Goal: Task Accomplishment & Management: Complete application form

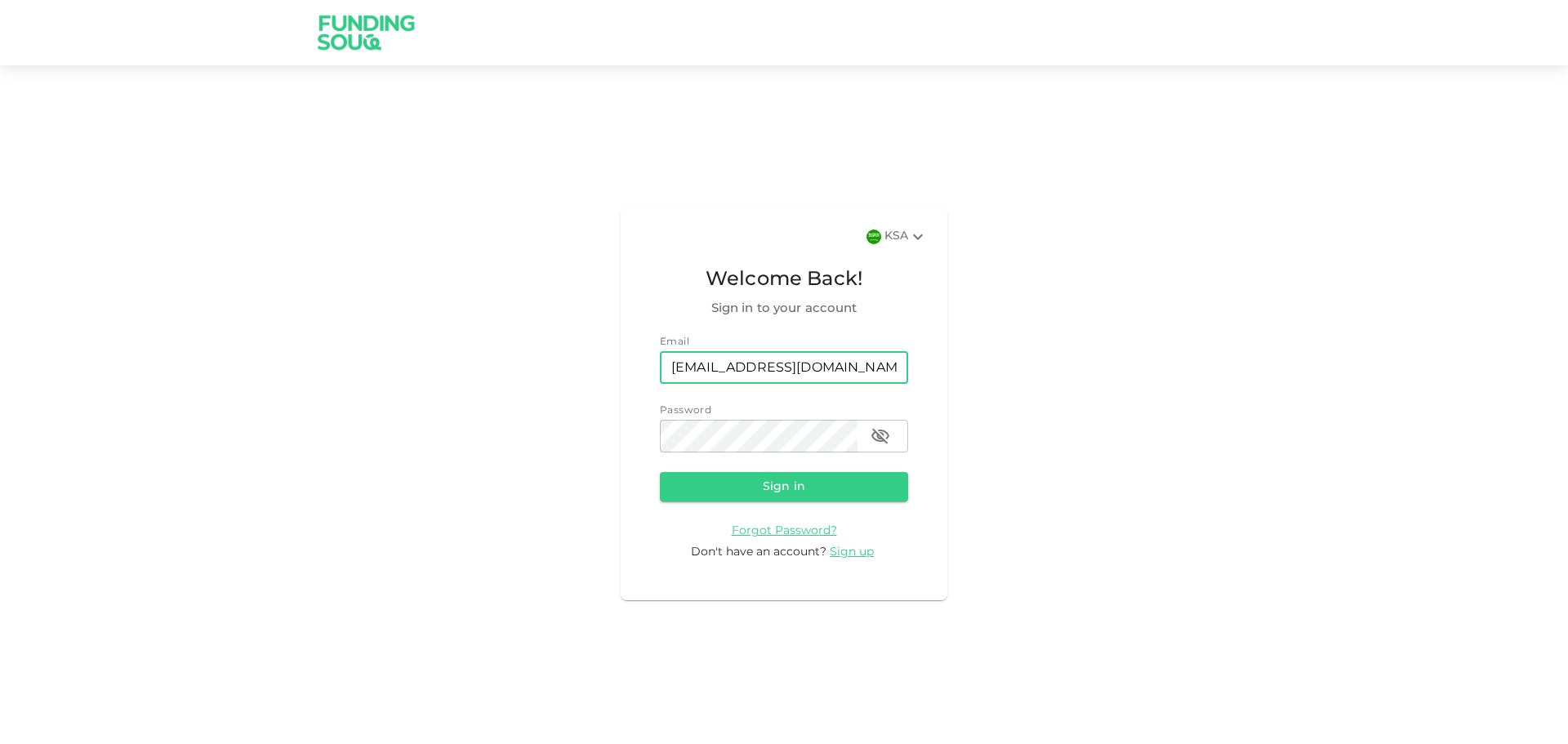
drag, startPoint x: 788, startPoint y: 367, endPoint x: 462, endPoint y: 347, distance: 326.6
click at [462, 347] on div "KSA Welcome Back! Sign in to your account Email email hekmafood@gmail.com email…" at bounding box center [784, 403] width 1568 height 637
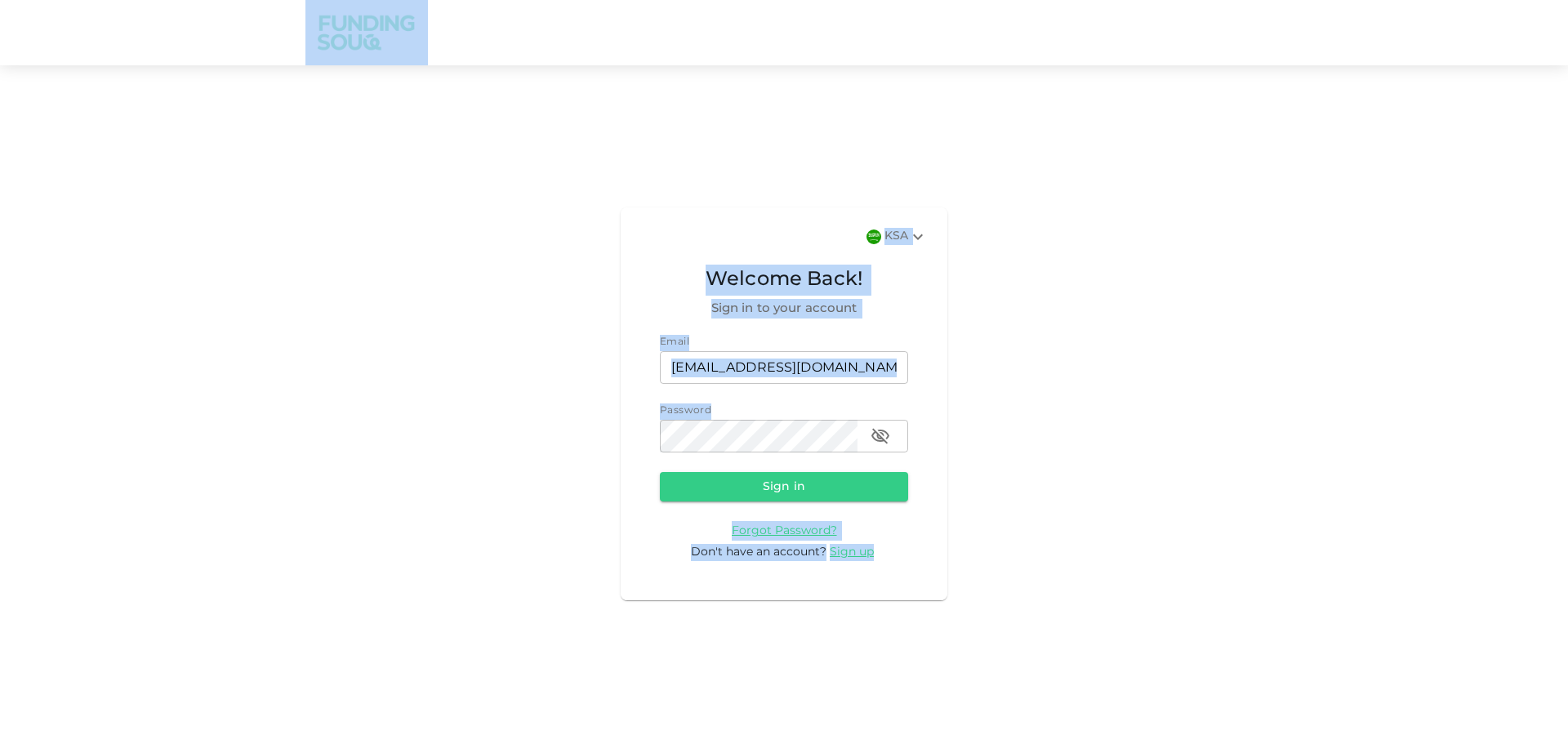
click at [1072, 320] on div "KSA Welcome Back! Sign in to your account Email email hekmafood@gmail.com email…" at bounding box center [784, 403] width 1568 height 637
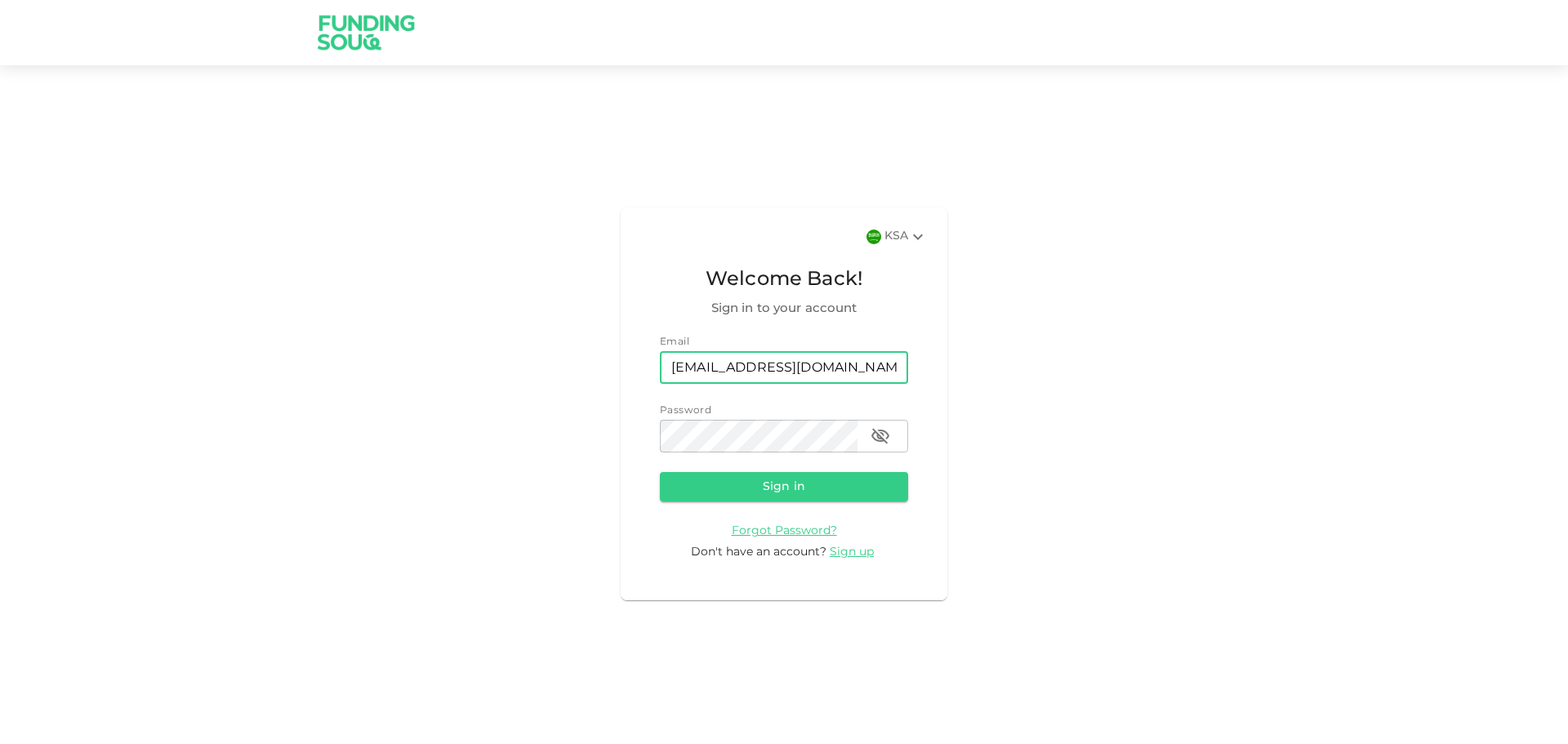
click at [845, 371] on input "hekmafood@gmail.com" at bounding box center [784, 367] width 248 height 33
paste input "mn20150520"
type input "mn20150520@gmail.com"
click at [1280, 348] on div "KSA Welcome Back! Sign in to your account Email email mn20150520@gmail.com emai…" at bounding box center [784, 403] width 1568 height 637
click at [1049, 438] on div "KSA Welcome Back! Sign in to your account Email email mn20150520@gmail.com emai…" at bounding box center [784, 403] width 1568 height 637
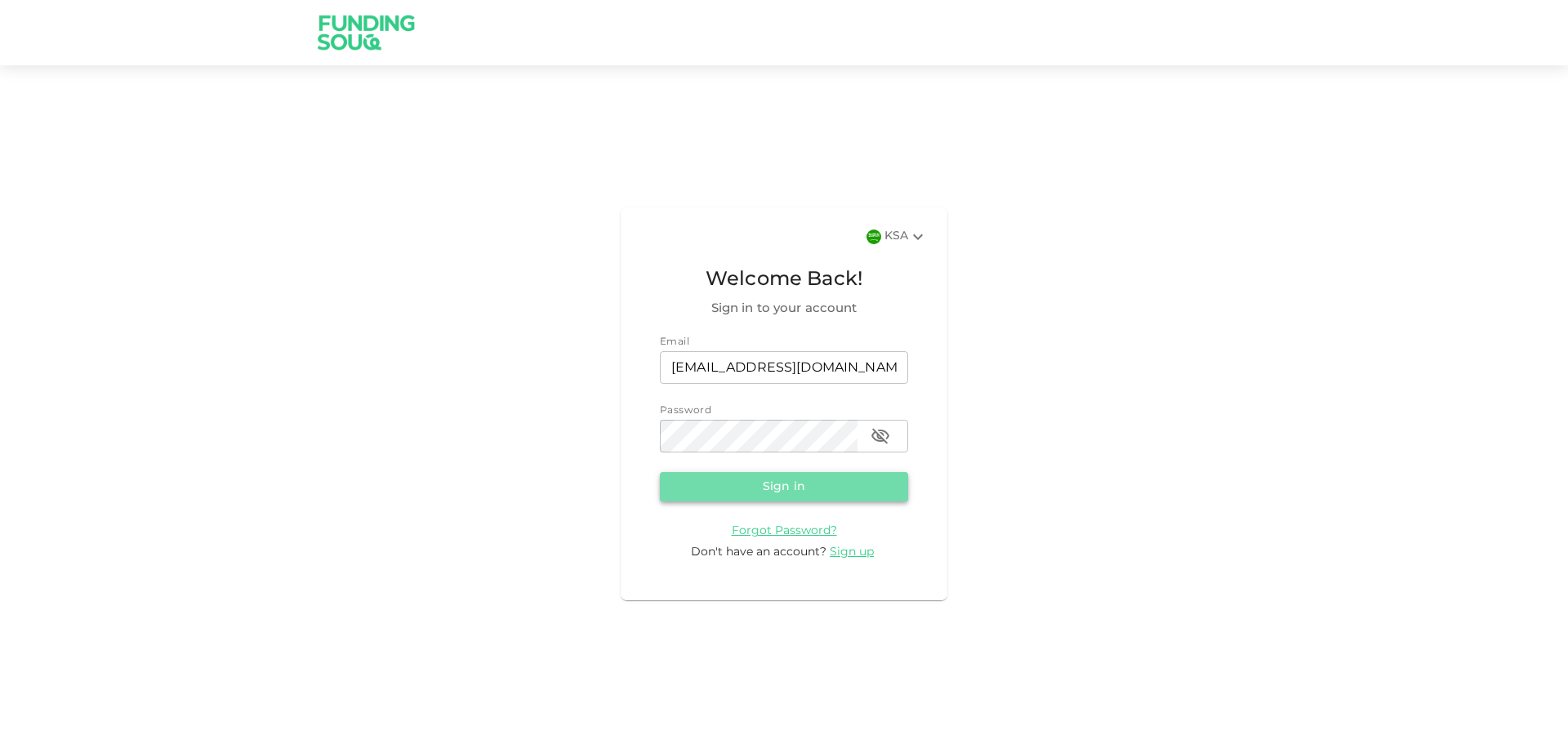
click at [825, 495] on button "Sign in" at bounding box center [784, 486] width 248 height 29
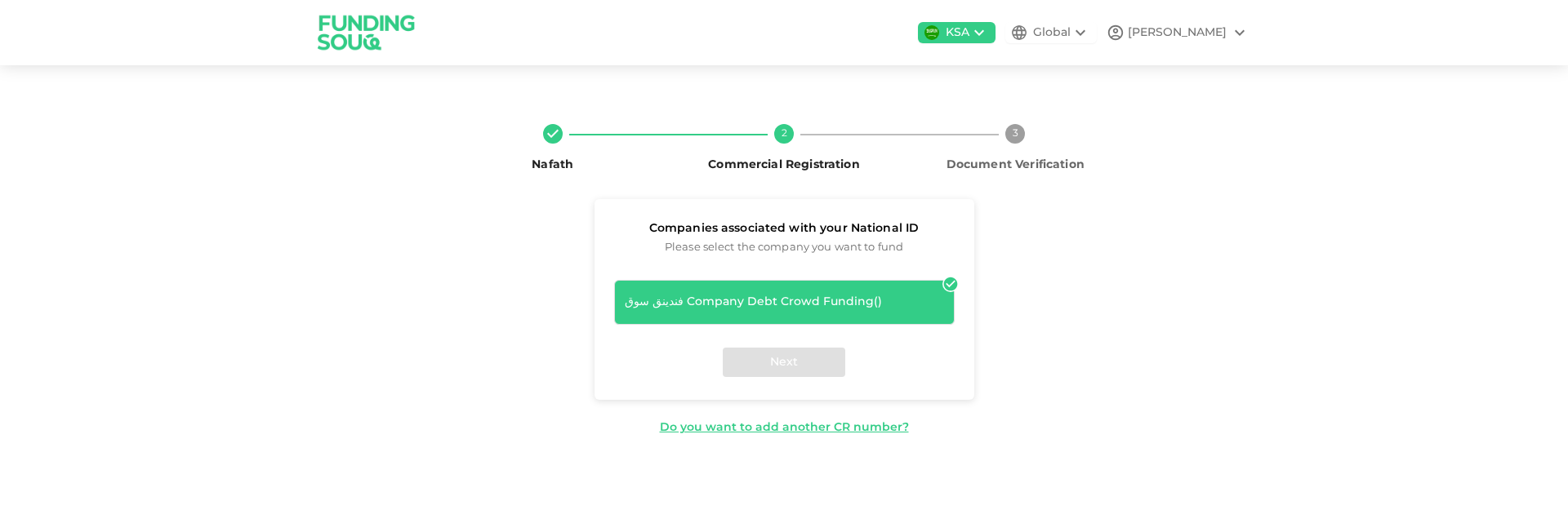
click at [1390, 236] on div "Nafath 2 Commercial Registration 3 Document Verification Companies associated w…" at bounding box center [784, 273] width 1568 height 378
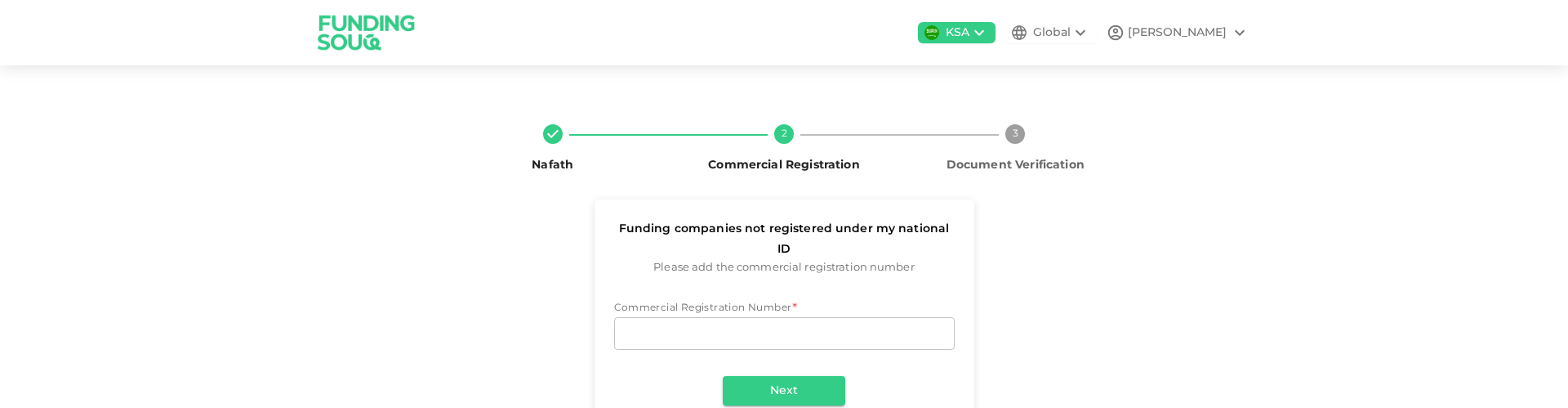
click at [327, 248] on div "Nafath 2 Commercial Registration 3 Document Verification Funding companies not …" at bounding box center [784, 269] width 930 height 317
click at [1256, 321] on div "Nafath 2 Commercial Registration 3 Document Verification Funding companies not …" at bounding box center [784, 269] width 1568 height 369
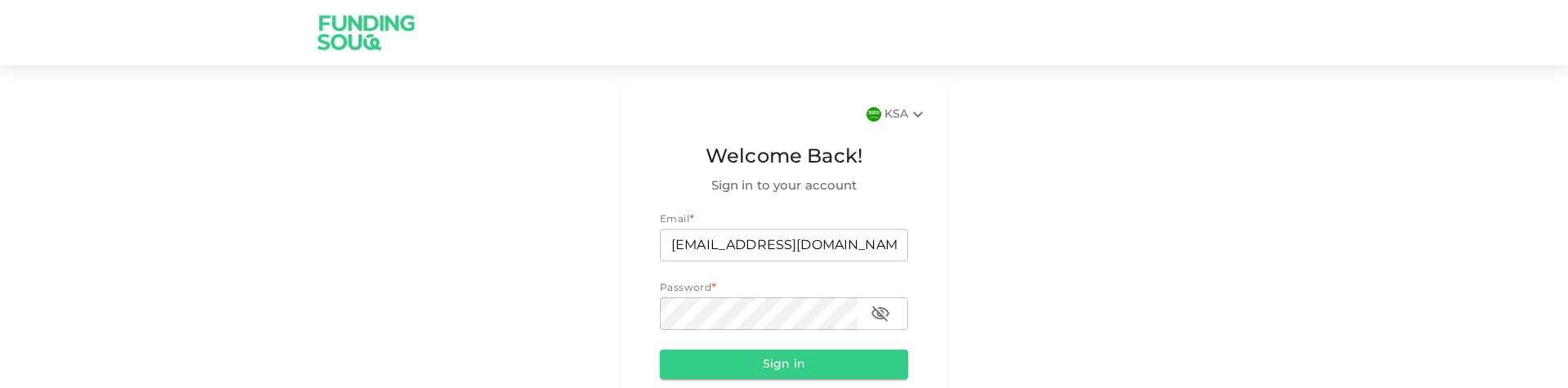
drag, startPoint x: 0, startPoint y: 0, endPoint x: 835, endPoint y: 254, distance: 872.8
click at [835, 254] on input "[EMAIL_ADDRESS][DOMAIN_NAME]" at bounding box center [784, 244] width 248 height 33
click at [796, 254] on input "[EMAIL_ADDRESS][DOMAIN_NAME]" at bounding box center [784, 244] width 248 height 33
paste input "Could you please investigate this issue and advise us on the cause and possible…"
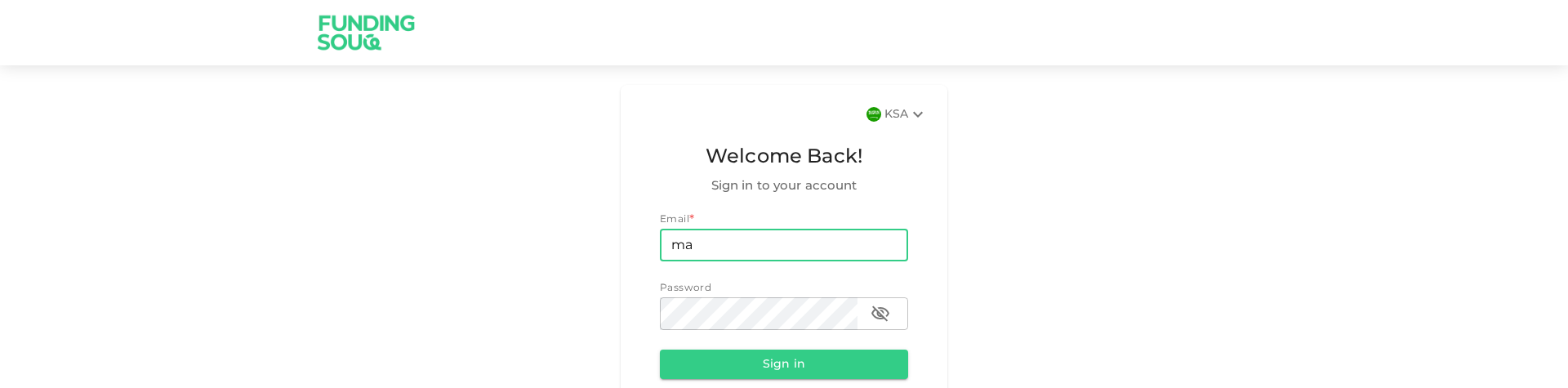
paste input "[EMAIL_ADDRESS][DOMAIN_NAME]"
type input "[EMAIL_ADDRESS][DOMAIN_NAME]"
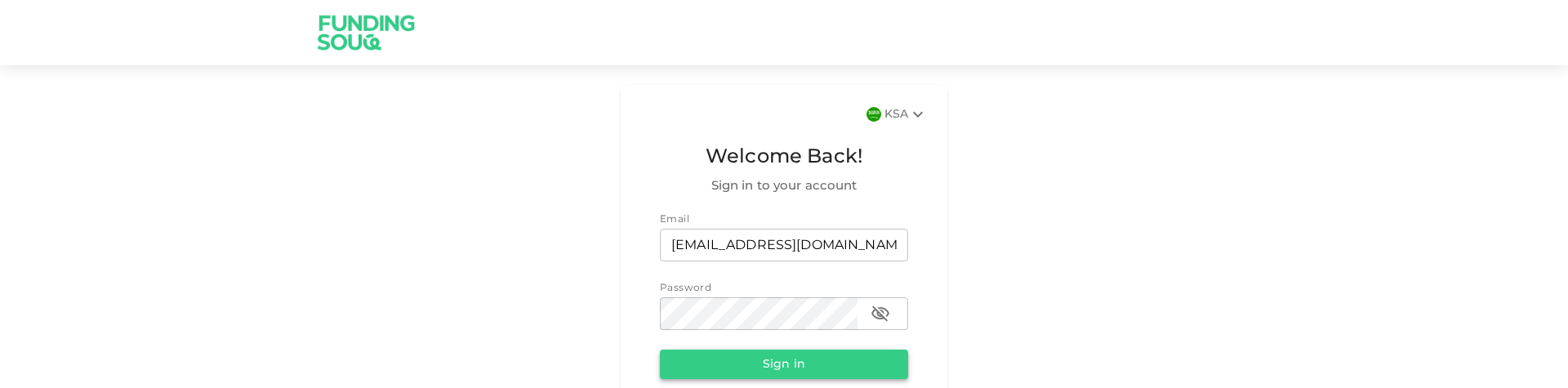
click at [831, 371] on button "Sign in" at bounding box center [784, 364] width 248 height 29
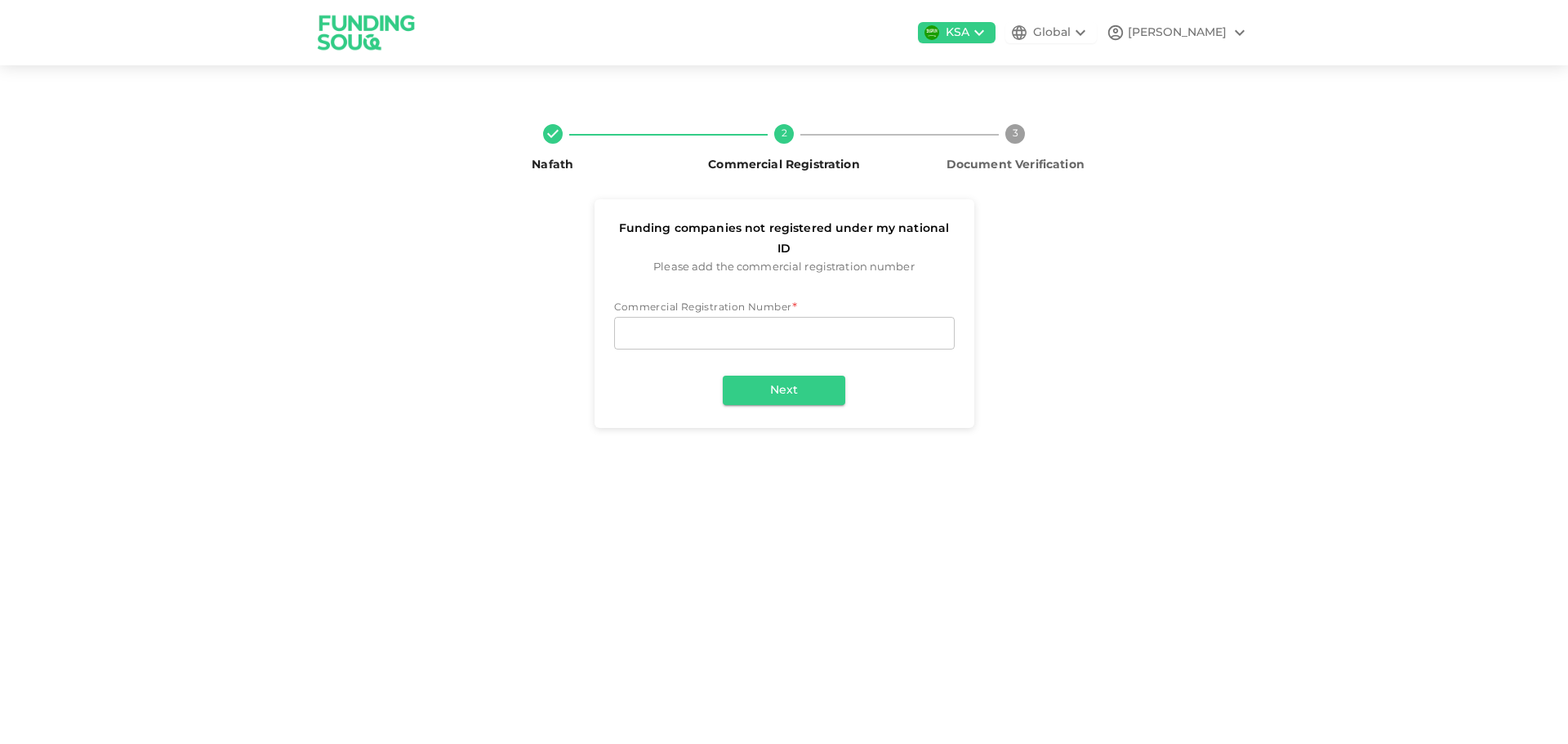
click at [1123, 387] on div "KSA Global MARTIN Nafath 2 Commercial Registration 3 Document Verification Fund…" at bounding box center [784, 372] width 1568 height 744
